Goal: Information Seeking & Learning: Learn about a topic

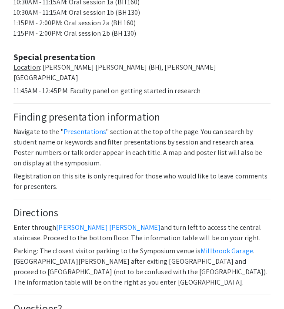
scroll to position [484, 0]
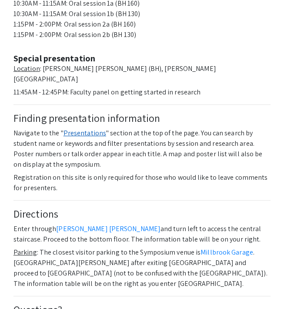
click at [78, 129] on link "Presentations" at bounding box center [85, 133] width 43 height 9
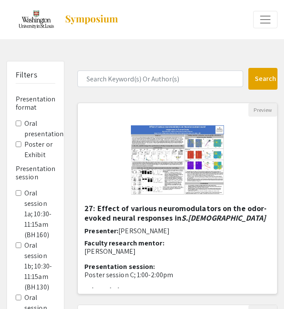
click at [148, 210] on h5 "27: Effect of various neuromodulators on the odor-evoked neural responses in S.…" at bounding box center [178, 213] width 186 height 19
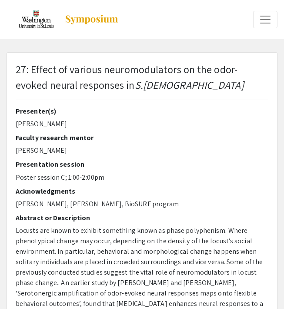
select select "custom"
type input "0"
select select "custom"
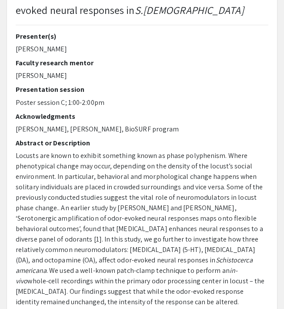
type input "1"
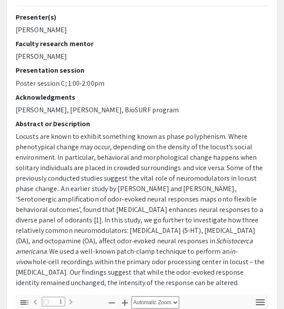
select select "auto"
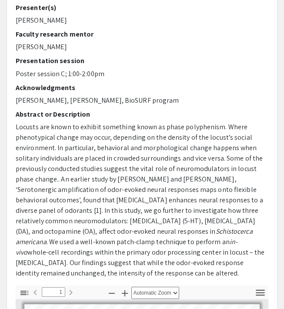
scroll to position [105, 0]
